Goal: Task Accomplishment & Management: Manage account settings

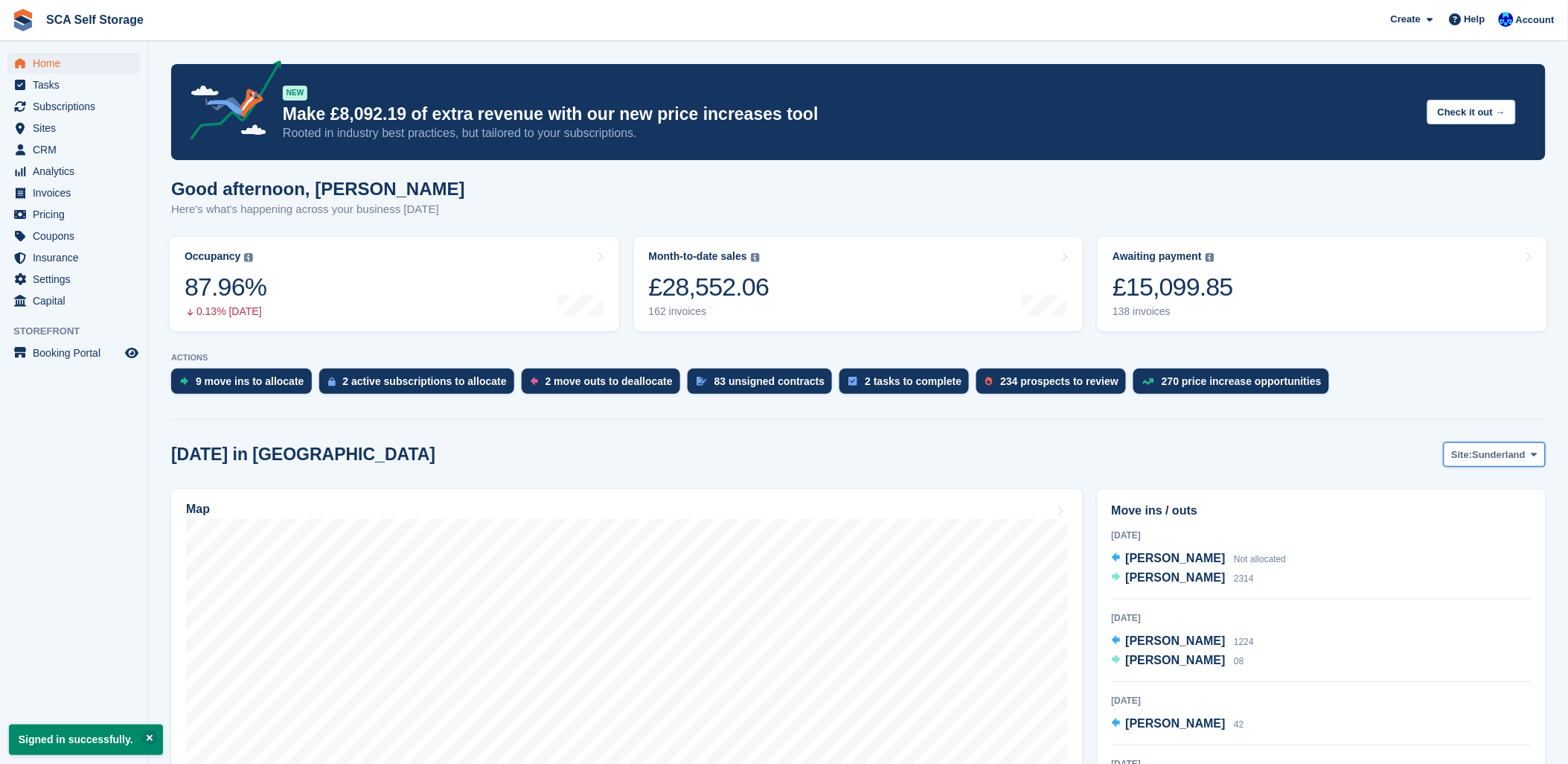
click at [1465, 460] on span "Site:" at bounding box center [1462, 455] width 21 height 15
click at [1452, 514] on link "[GEOGRAPHIC_DATA]" at bounding box center [1472, 516] width 134 height 26
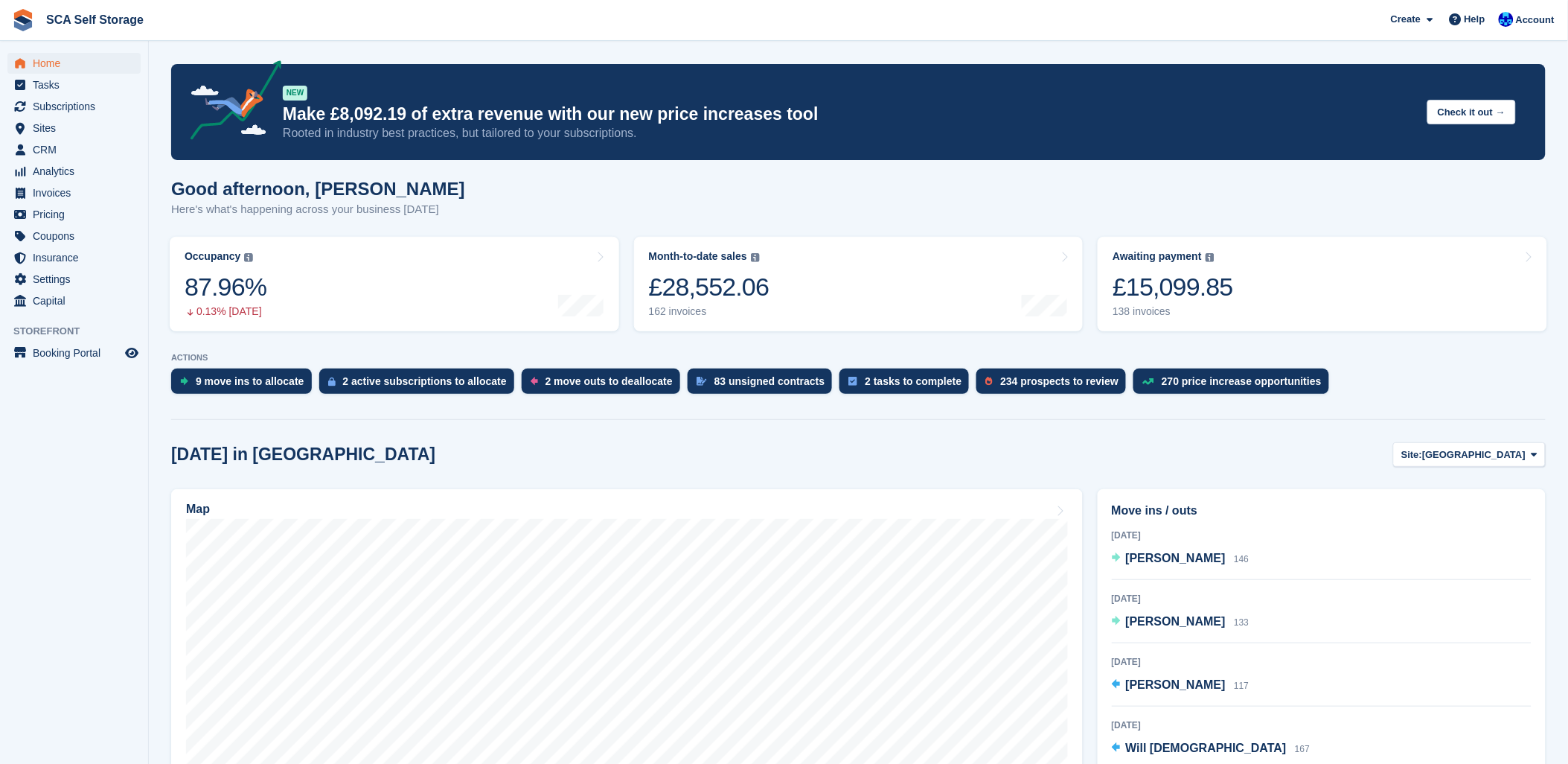
click at [1060, 462] on div "[DATE] in [GEOGRAPHIC_DATA] Site: [GEOGRAPHIC_DATA] Sunderland [GEOGRAPHIC_DATA]" at bounding box center [858, 454] width 1375 height 25
click at [1472, 447] on button "Site: [GEOGRAPHIC_DATA]" at bounding box center [1470, 454] width 153 height 25
click at [1452, 511] on link "[GEOGRAPHIC_DATA]" at bounding box center [1472, 516] width 134 height 26
click at [1475, 464] on button "Site: [GEOGRAPHIC_DATA]" at bounding box center [1470, 454] width 153 height 25
click at [1462, 484] on link "Sunderland" at bounding box center [1472, 489] width 134 height 26
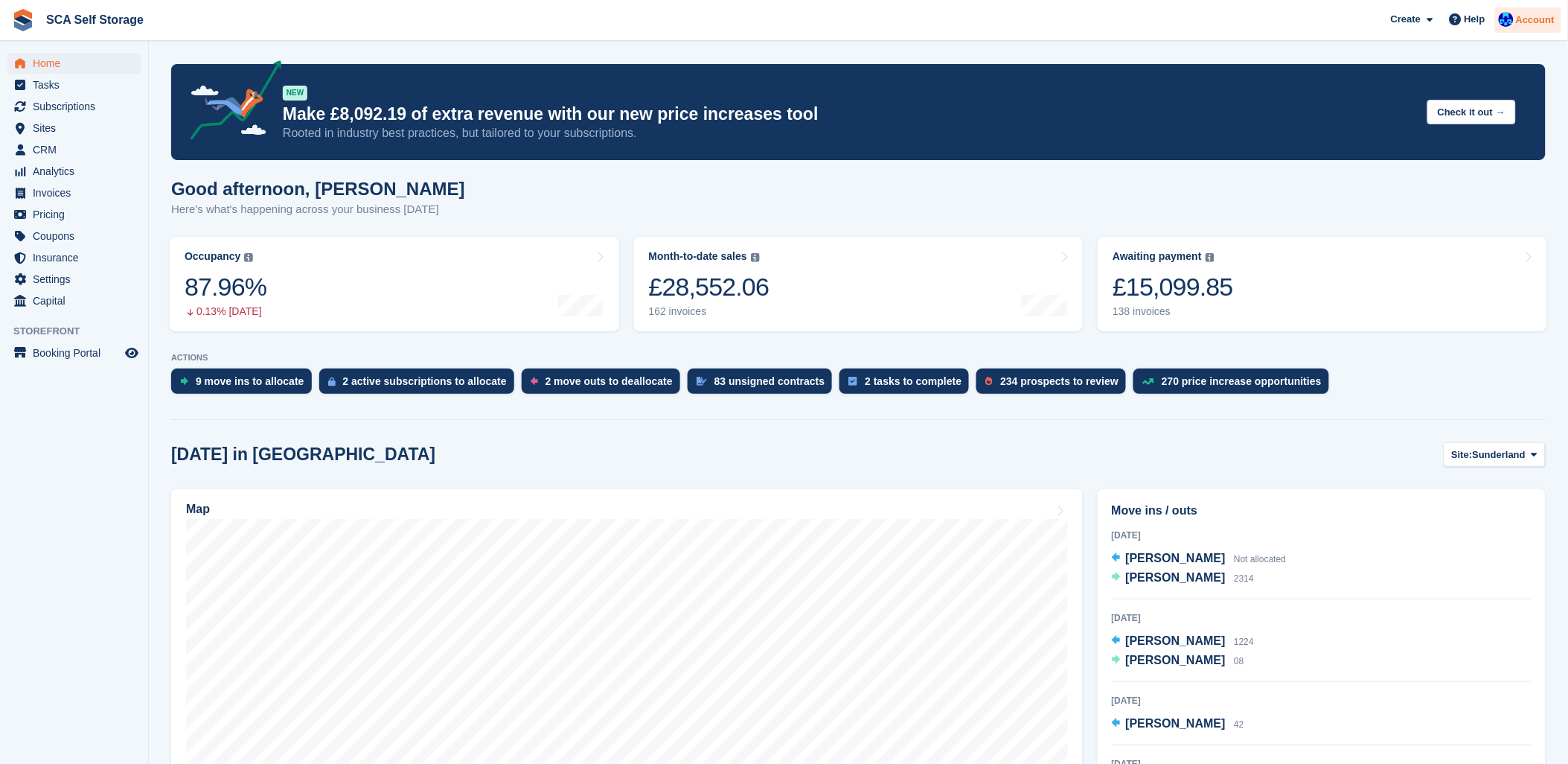
click at [1532, 26] on span "Account" at bounding box center [1535, 20] width 38 height 15
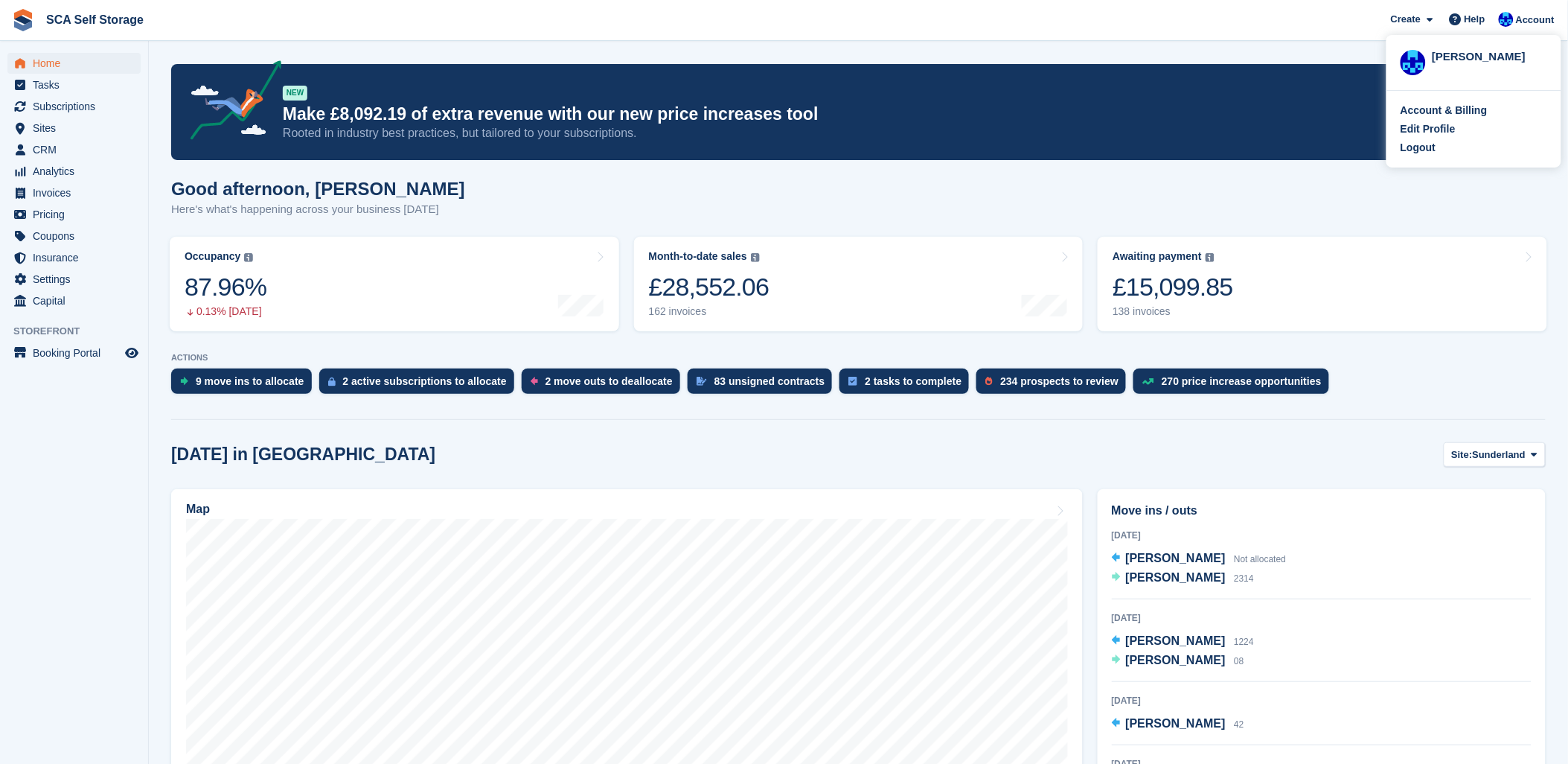
click at [1409, 156] on div "Account & Billing Edit Profile Logout" at bounding box center [1474, 129] width 175 height 77
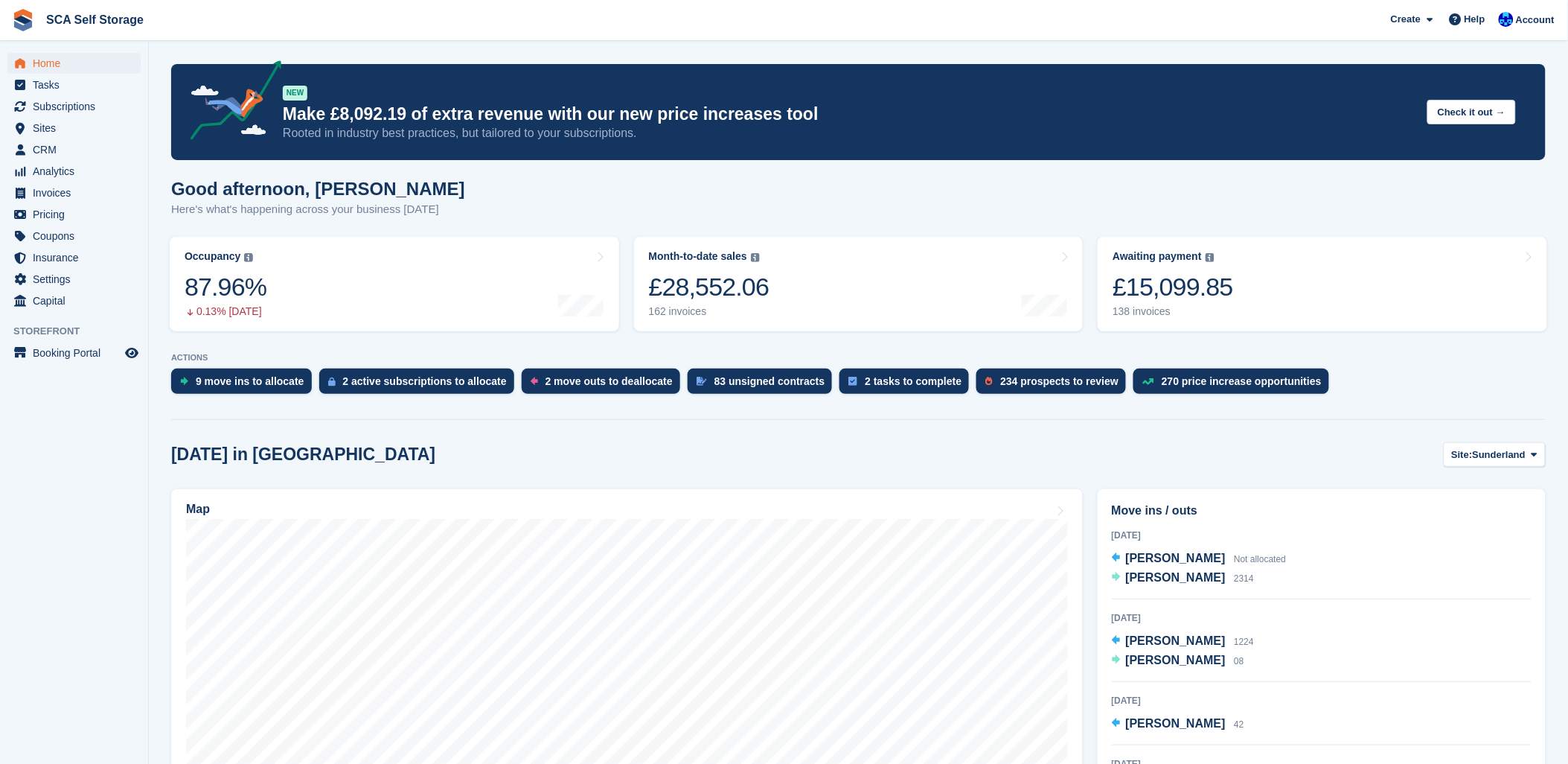
click at [1521, 36] on div "Create Subscription Invoice Contact Deal Discount Page Help Chat Support Submit…" at bounding box center [1473, 20] width 178 height 40
drag, startPoint x: 1521, startPoint y: 26, endPoint x: 1508, endPoint y: 56, distance: 32.7
click at [1520, 26] on span "Account" at bounding box center [1535, 20] width 38 height 15
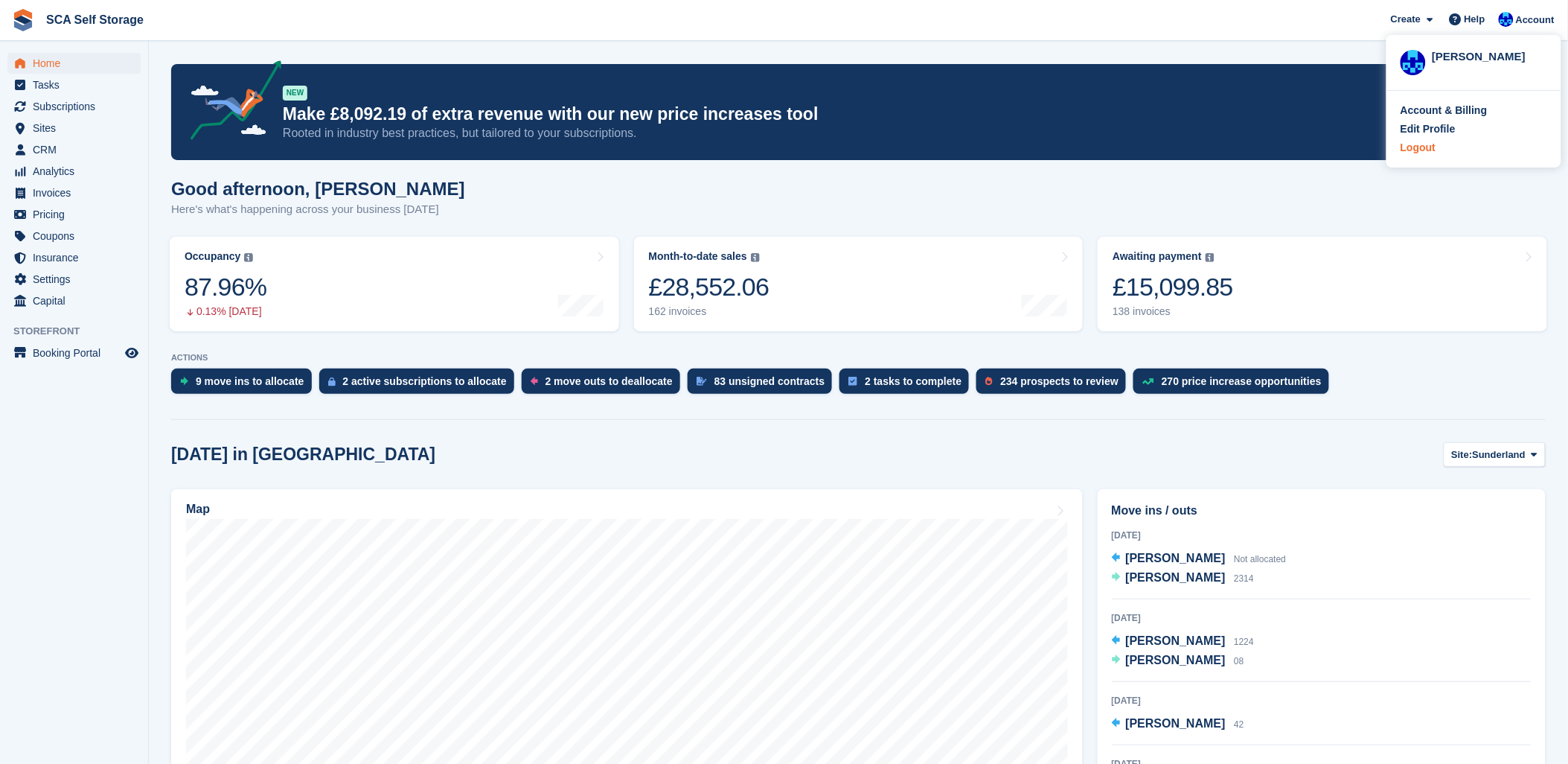
click at [1420, 153] on div "Logout" at bounding box center [1418, 148] width 35 height 15
